Goal: Task Accomplishment & Management: Manage account settings

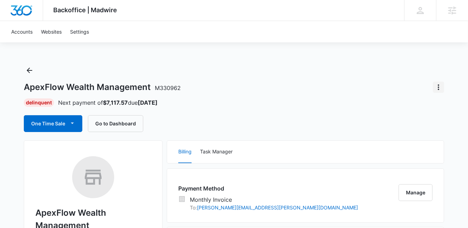
click at [437, 85] on icon "Actions" at bounding box center [438, 87] width 8 height 8
click at [411, 106] on div "Close Account" at bounding box center [410, 106] width 33 height 5
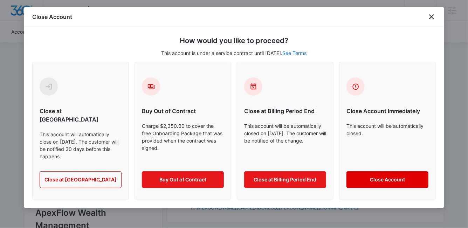
click at [375, 171] on button "Close Account" at bounding box center [388, 179] width 82 height 17
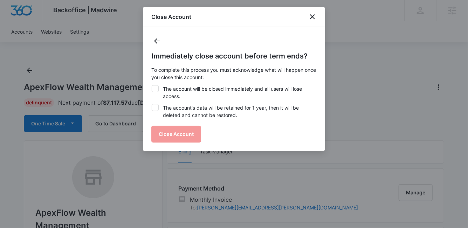
click at [186, 91] on label "The account will be closed immediately and all users will lose access." at bounding box center [233, 92] width 165 height 15
click at [152, 85] on input "The account will be closed immediately and all users will lose access." at bounding box center [151, 85] width 0 height 0
checkbox input "true"
click at [181, 111] on label "The account's data will be retained for 1 year, then it will be deleted and can…" at bounding box center [233, 111] width 165 height 15
click at [152, 104] on input "The account's data will be retained for 1 year, then it will be deleted and can…" at bounding box center [151, 104] width 0 height 0
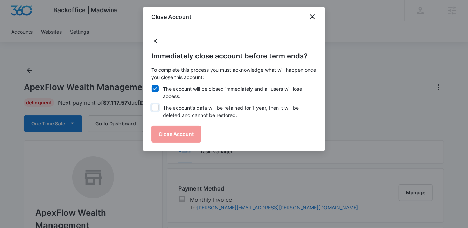
checkbox input "true"
click at [177, 135] on button "Close Account" at bounding box center [176, 134] width 50 height 17
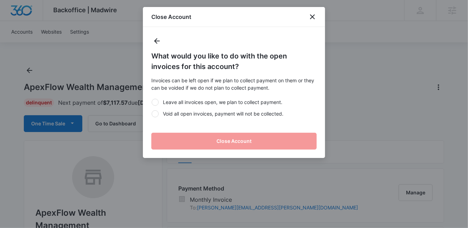
click at [171, 113] on label "Void all open invoices, payment will not be collected." at bounding box center [233, 113] width 165 height 7
click at [152, 114] on input "Void all open invoices, payment will not be collected." at bounding box center [151, 114] width 0 height 0
radio input "true"
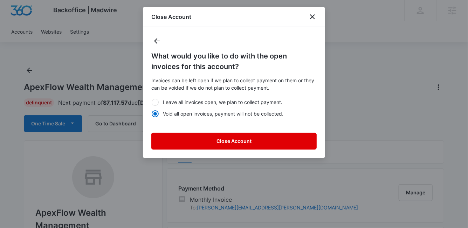
click at [192, 141] on button "Close Account" at bounding box center [233, 141] width 165 height 17
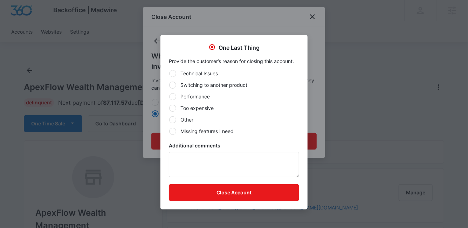
click at [185, 117] on label "Other" at bounding box center [234, 119] width 130 height 7
click at [169, 119] on input "Other" at bounding box center [169, 119] width 0 height 0
radio input "true"
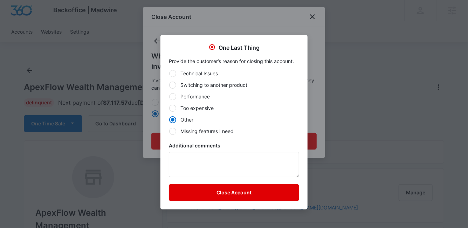
click at [223, 191] on button "Close Account" at bounding box center [234, 192] width 130 height 17
